Goal: Task Accomplishment & Management: Use online tool/utility

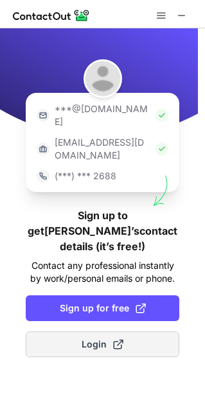
click at [139, 331] on button "Login" at bounding box center [103, 344] width 154 height 26
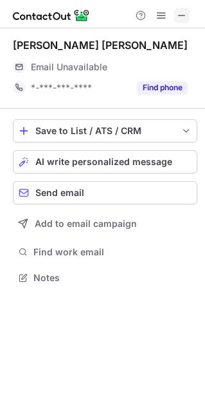
scroll to position [6, 6]
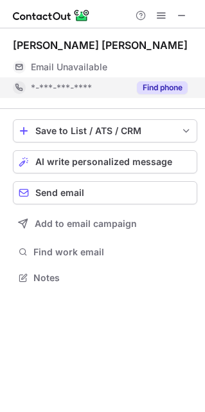
click at [173, 84] on button "Find phone" at bounding box center [162, 87] width 51 height 13
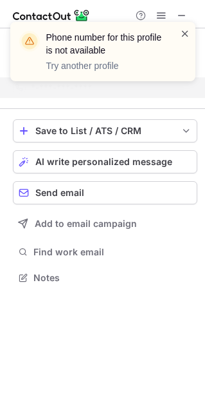
click at [185, 35] on span at bounding box center [185, 33] width 10 height 13
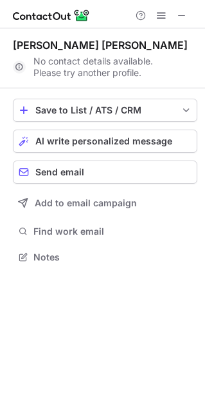
scroll to position [247, 205]
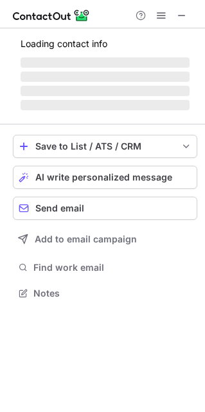
scroll to position [6, 6]
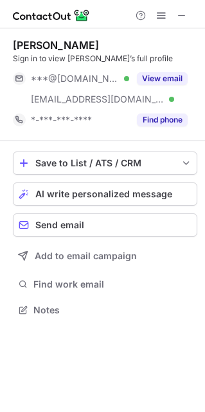
scroll to position [300, 205]
